Goal: Navigation & Orientation: Find specific page/section

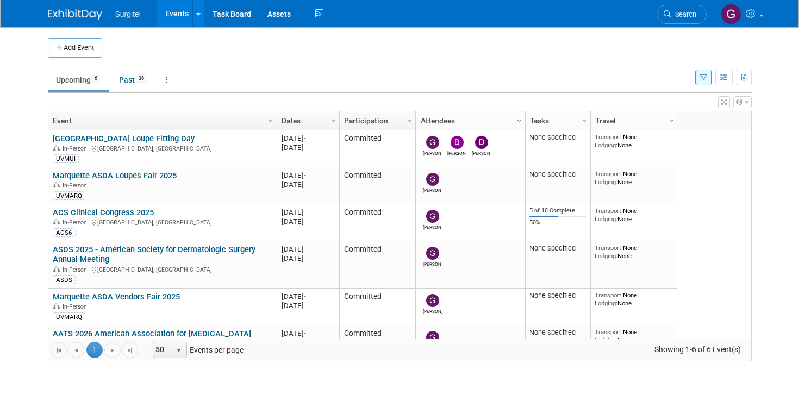
click at [707, 80] on button "button" at bounding box center [703, 78] width 17 height 16
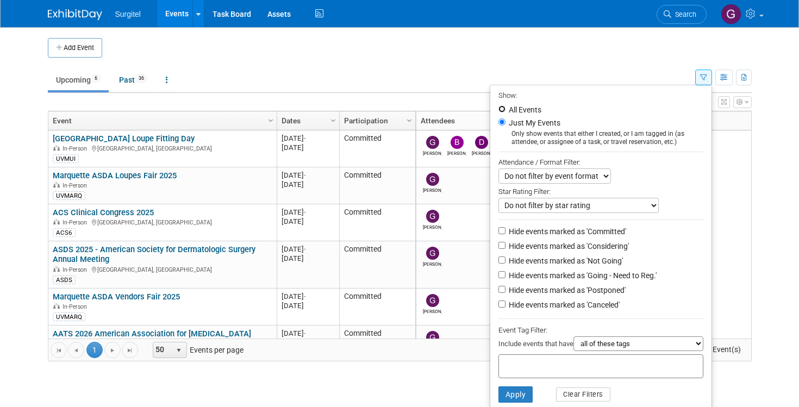
click at [498, 109] on input "All Events" at bounding box center [501, 108] width 7 height 7
radio input "true"
click at [511, 396] on button "Apply" at bounding box center [515, 394] width 35 height 16
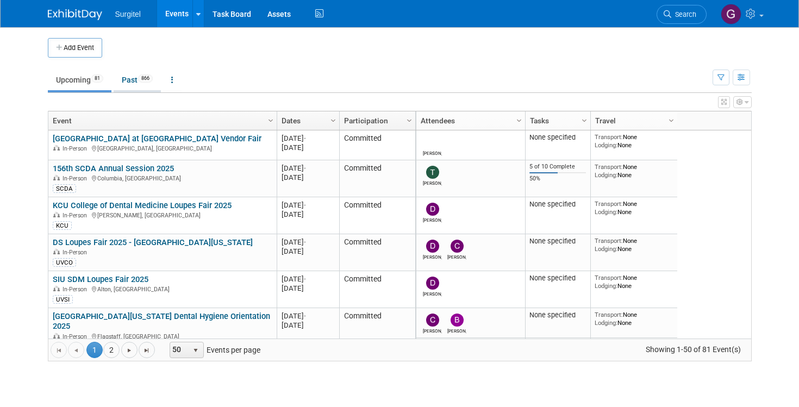
click at [132, 83] on link "Past 866" at bounding box center [137, 80] width 47 height 21
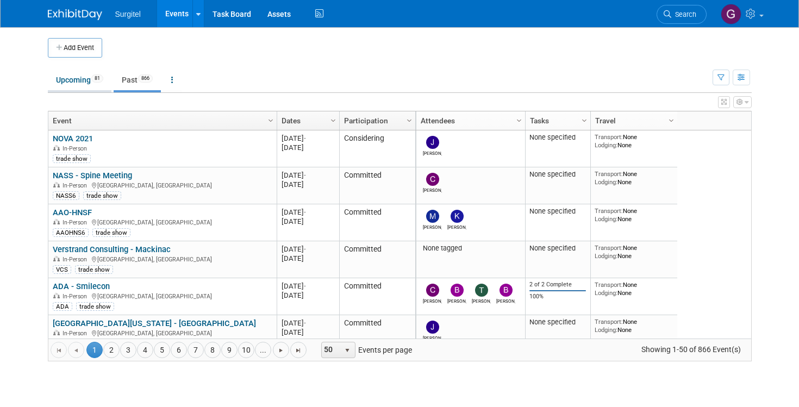
click at [71, 79] on link "Upcoming 81" at bounding box center [80, 80] width 64 height 21
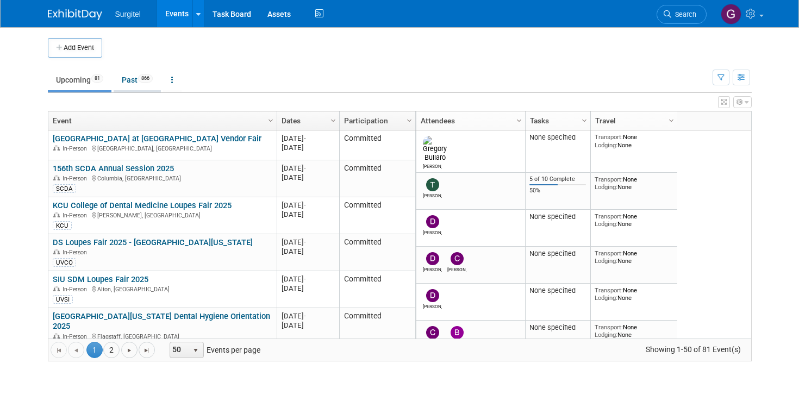
click at [132, 78] on link "Past 866" at bounding box center [137, 80] width 47 height 21
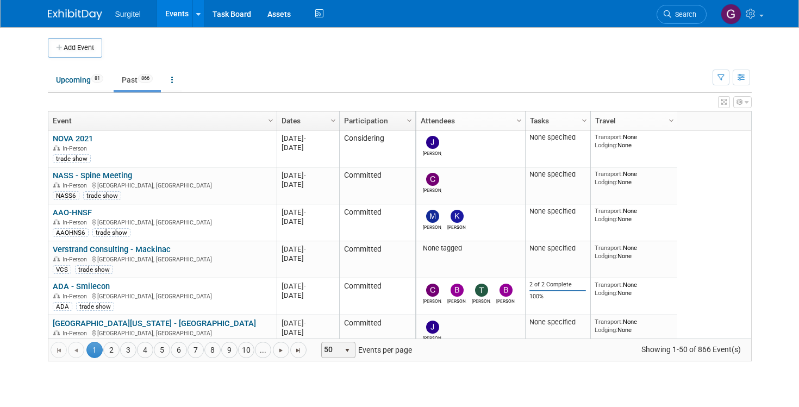
click at [335, 349] on span "50" at bounding box center [331, 349] width 18 height 15
click at [297, 351] on span "Go to the last page" at bounding box center [298, 350] width 9 height 9
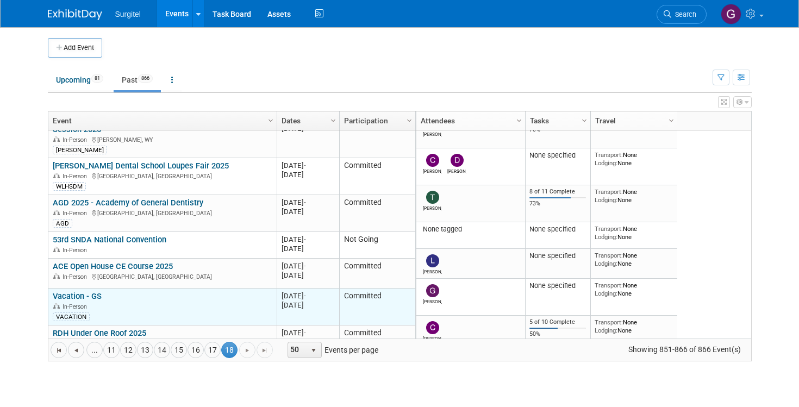
scroll to position [67, 0]
